Goal: Find specific page/section: Find specific page/section

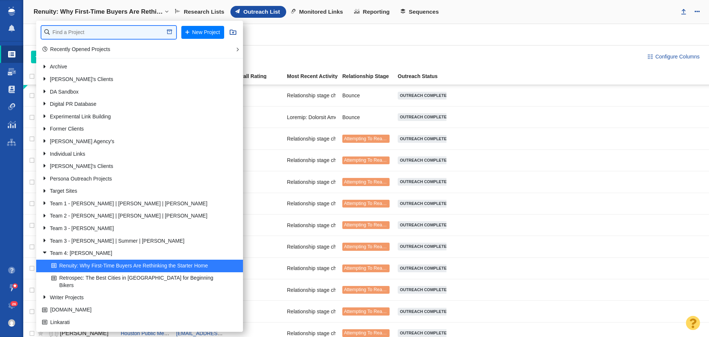
click at [116, 31] on input "text" at bounding box center [108, 32] width 135 height 13
type input "retro"
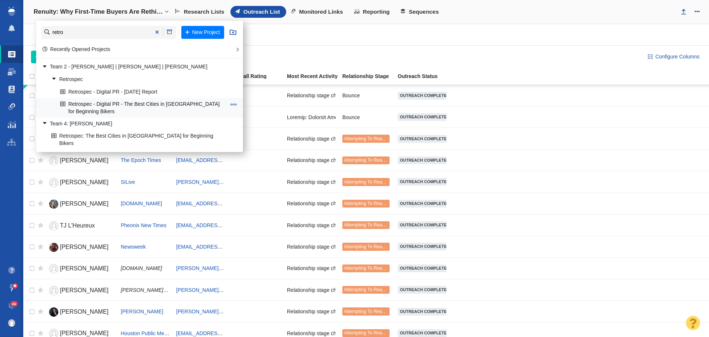
click at [111, 105] on link "Retrospec - Digital PR - The Best Cities in [GEOGRAPHIC_DATA] for Beginning Bik…" at bounding box center [143, 107] width 170 height 18
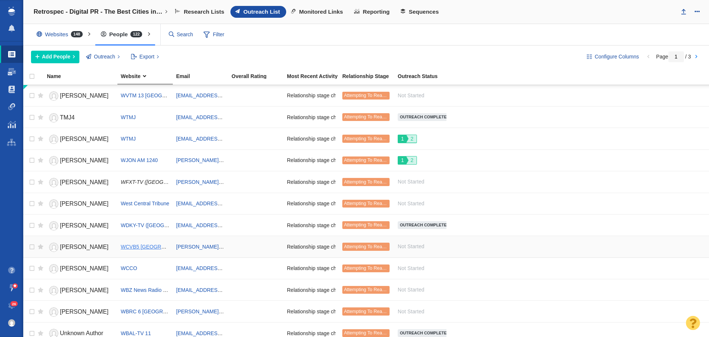
click at [138, 249] on span "WCVB5 [GEOGRAPHIC_DATA]" at bounding box center [158, 246] width 74 height 6
click at [99, 247] on link "[PERSON_NAME]" at bounding box center [80, 247] width 67 height 13
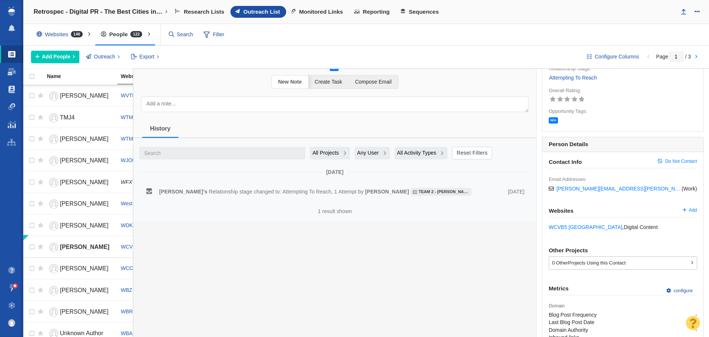
scroll to position [146, 0]
